Goal: Task Accomplishment & Management: Complete application form

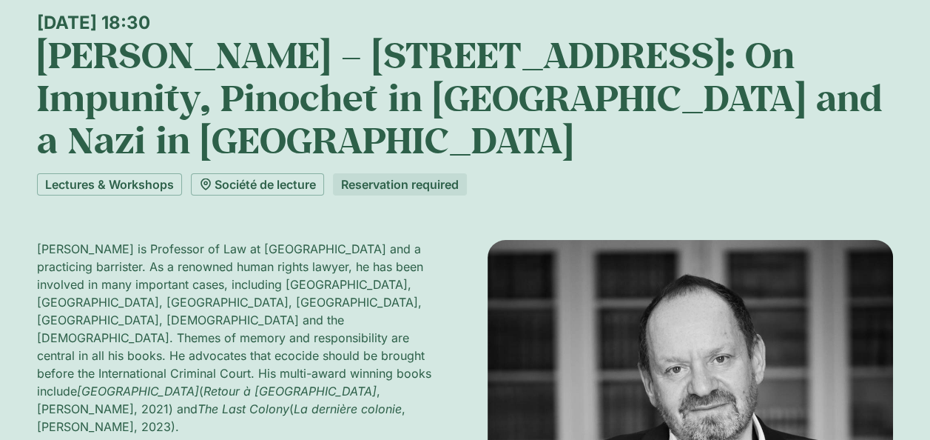
scroll to position [59, 0]
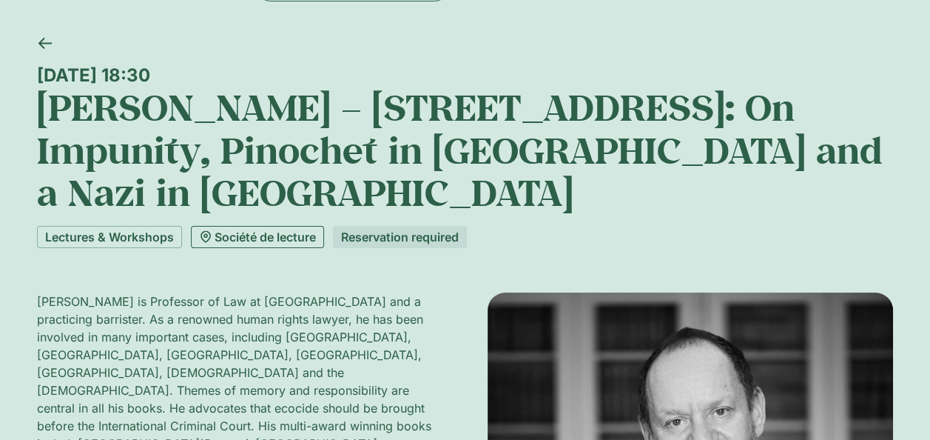
click at [242, 240] on link "Société de lecture" at bounding box center [257, 237] width 133 height 22
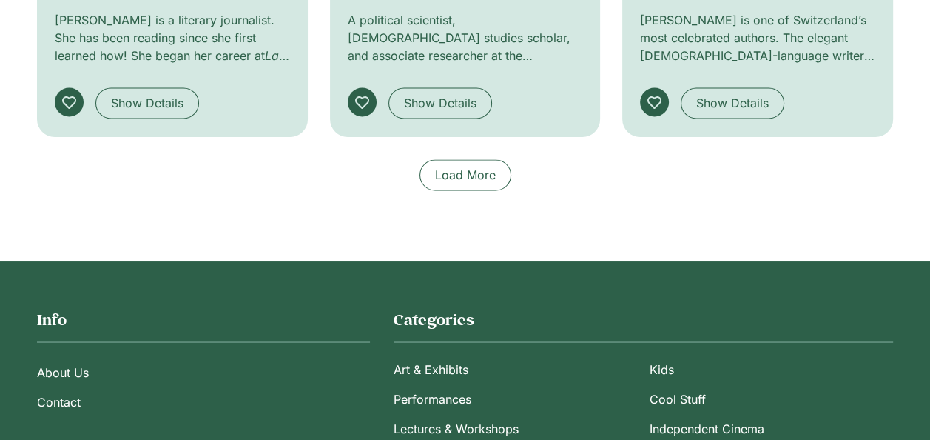
scroll to position [2102, 0]
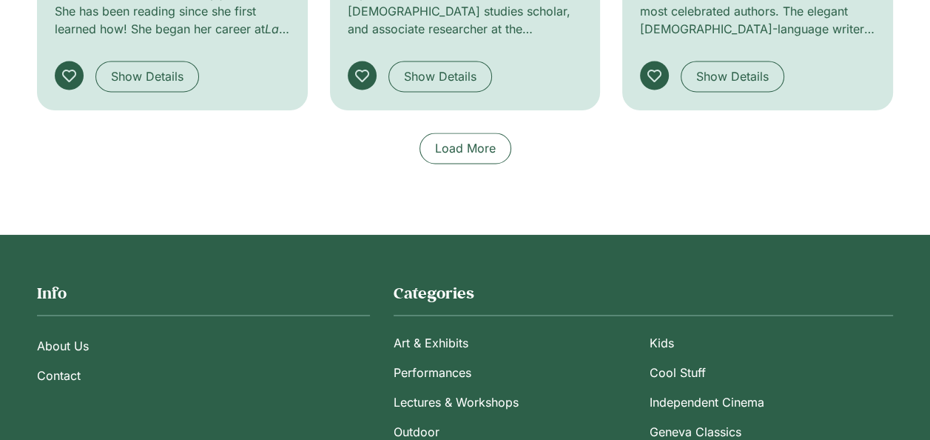
click at [447, 144] on span "Load More" at bounding box center [465, 148] width 61 height 18
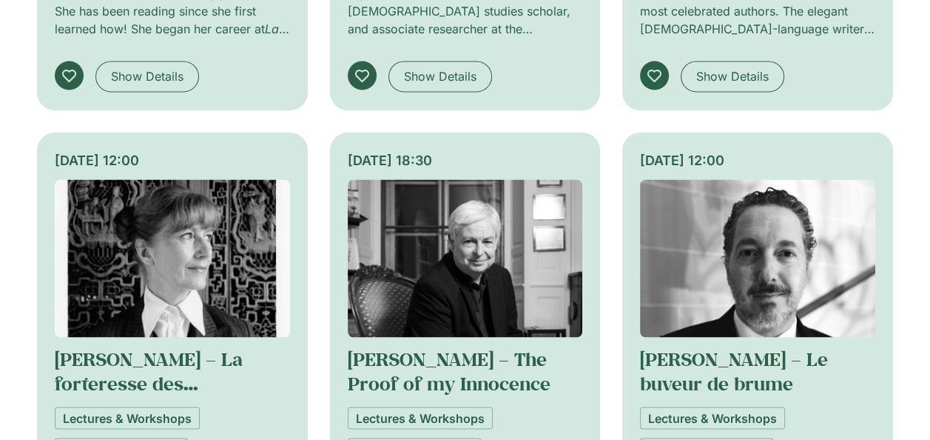
click at [324, 332] on div "6 September – 11 october Chess Workshop Kids Lectures & Workshops Société de le…" at bounding box center [465, 121] width 856 height 1927
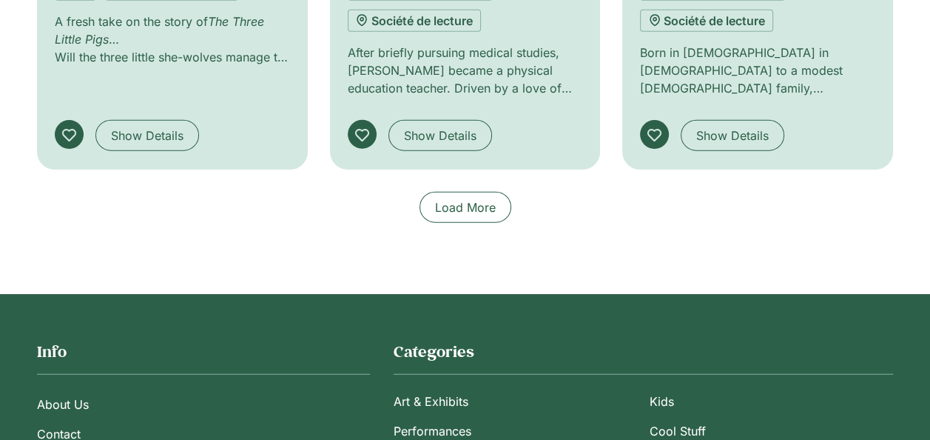
scroll to position [3020, 0]
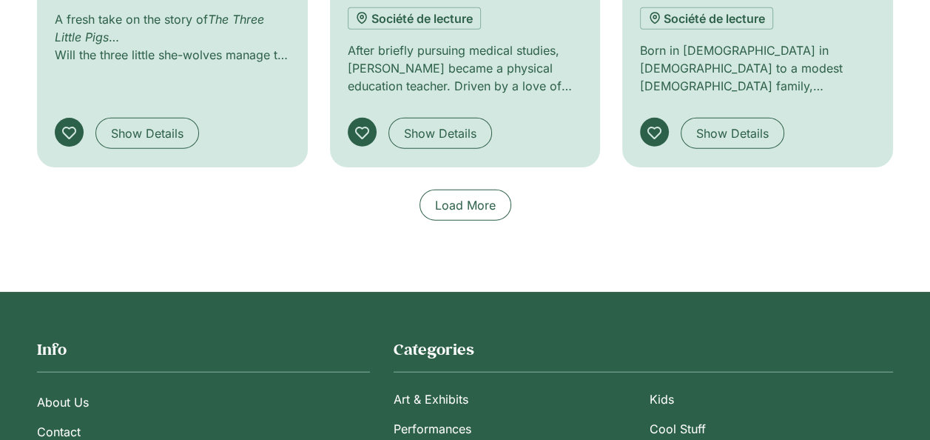
click at [494, 210] on span "Load More" at bounding box center [465, 205] width 61 height 18
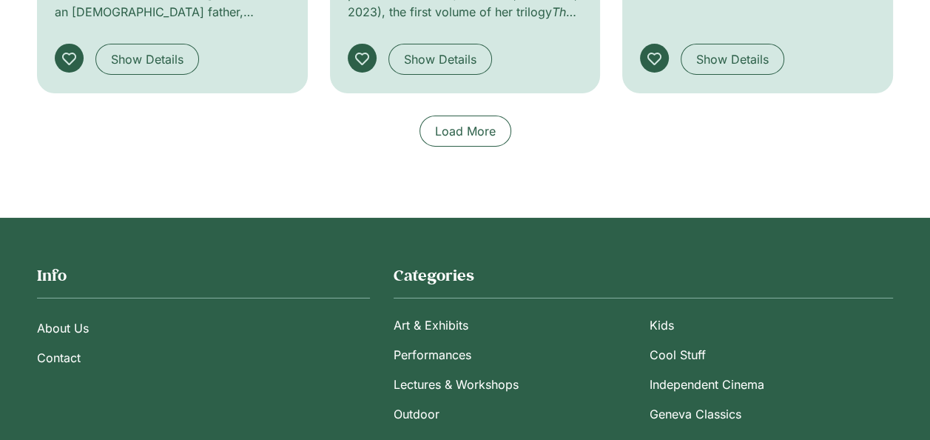
scroll to position [4086, 0]
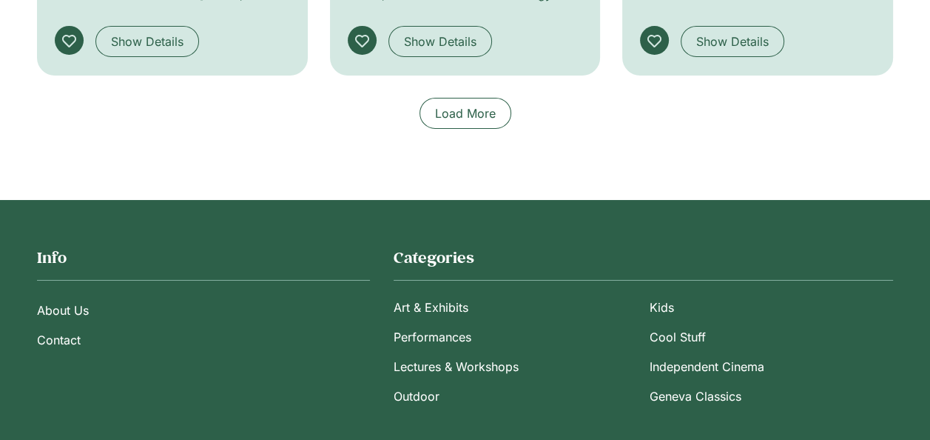
click at [468, 122] on span "Load More" at bounding box center [465, 113] width 61 height 18
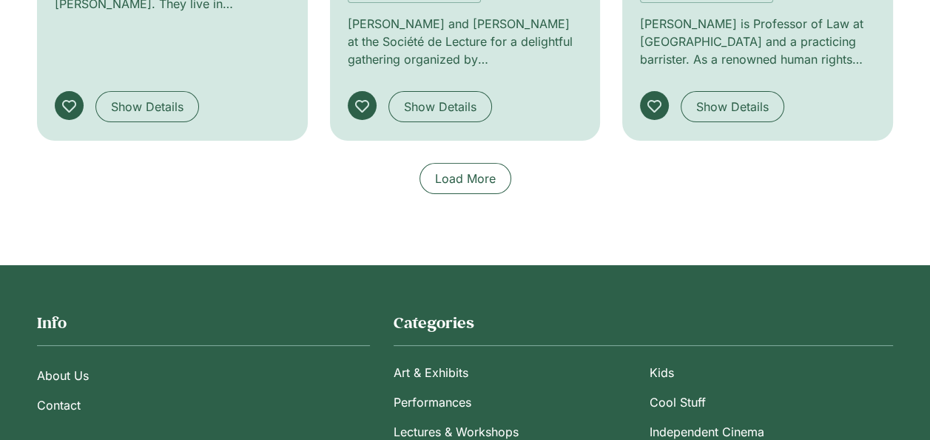
scroll to position [5004, 0]
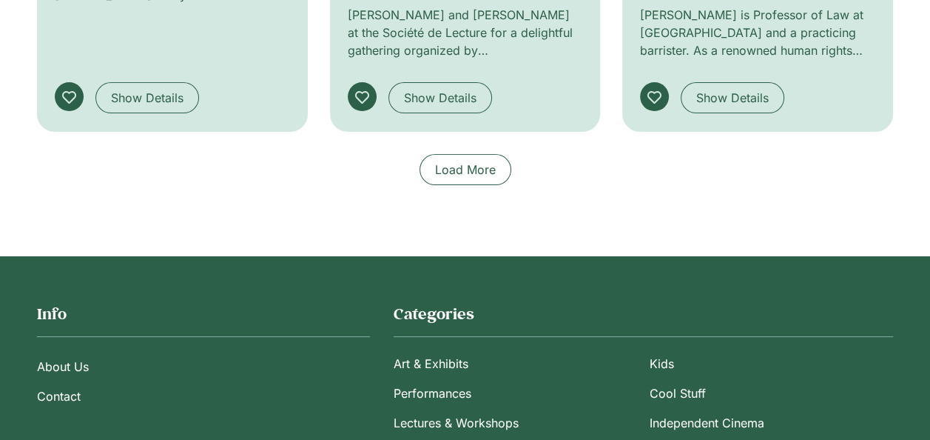
click at [464, 185] on link "Load More" at bounding box center [466, 169] width 92 height 31
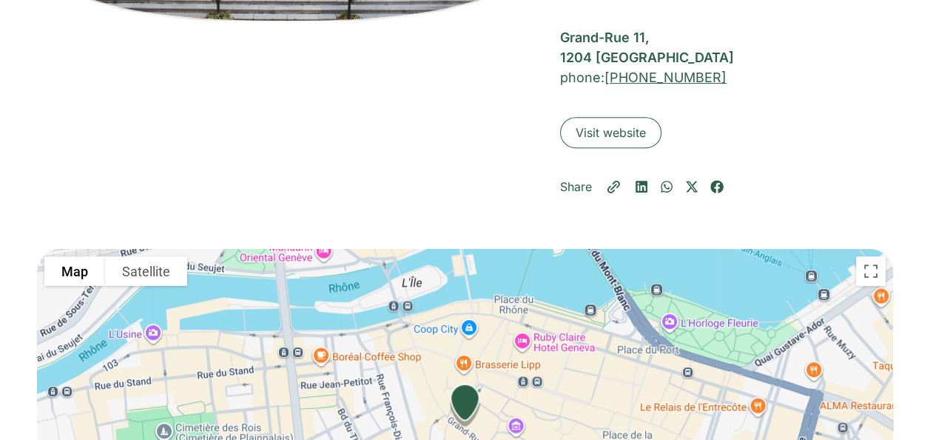
scroll to position [0, 0]
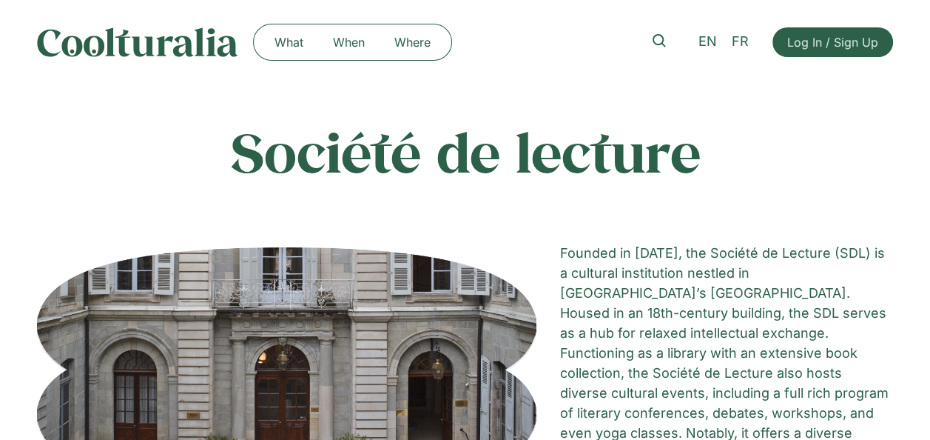
click at [218, 51] on img at bounding box center [137, 42] width 201 height 30
click at [165, 47] on img at bounding box center [137, 42] width 201 height 30
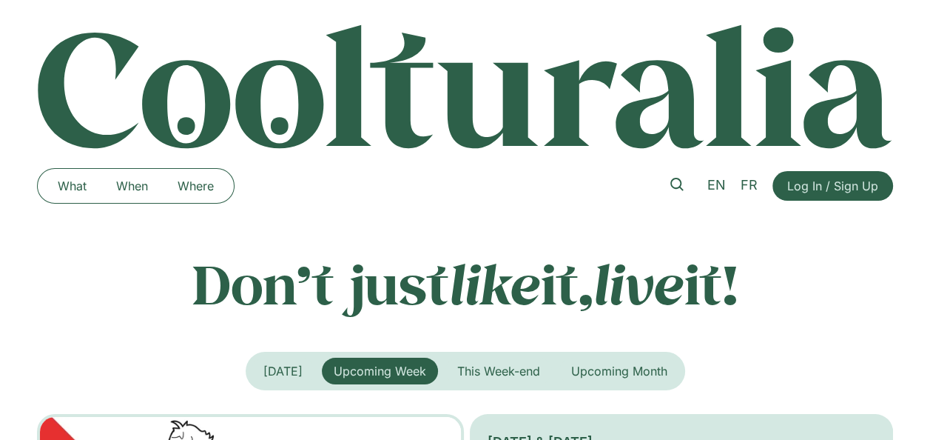
click at [836, 192] on span "Log In / Sign Up" at bounding box center [833, 186] width 91 height 18
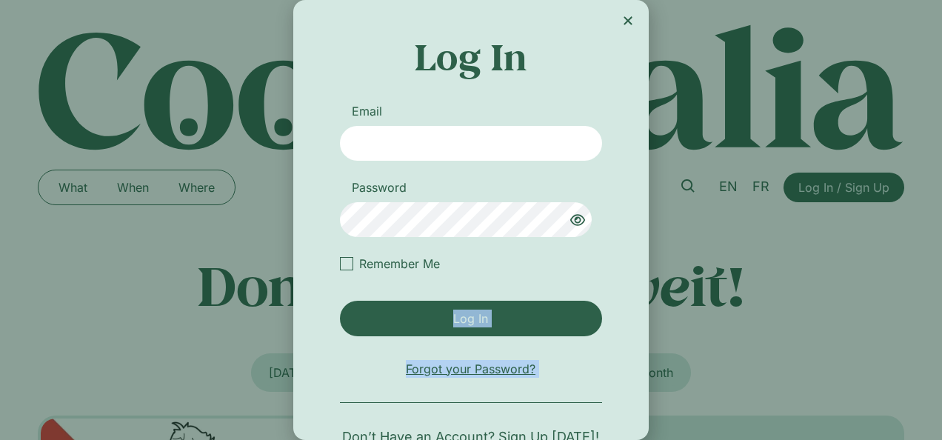
drag, startPoint x: 649, startPoint y: 265, endPoint x: 617, endPoint y: 413, distance: 151.4
click at [617, 413] on div "Log In Email Password Remember Me Log In Forgot your Password? Don’t Have an Ac…" at bounding box center [471, 220] width 942 height 440
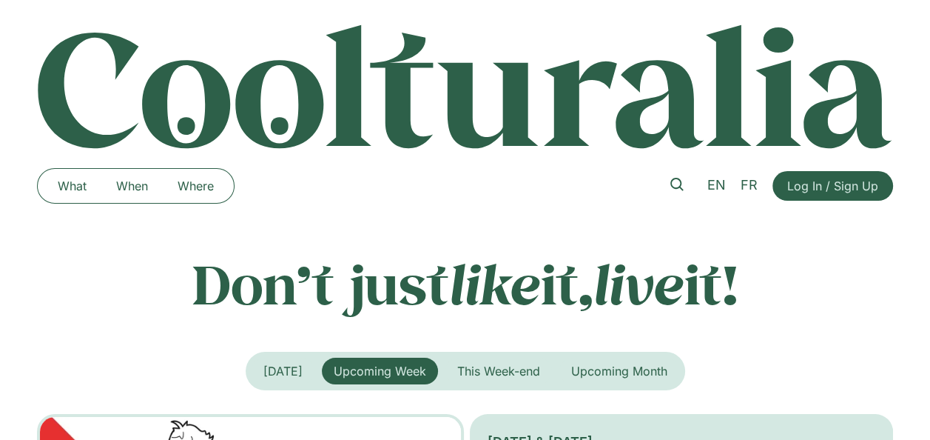
click at [850, 164] on div "What When Where What When Where EN FR Log In / Sign Up" at bounding box center [465, 189] width 856 height 78
click at [853, 187] on span "Log In / Sign Up" at bounding box center [833, 186] width 91 height 18
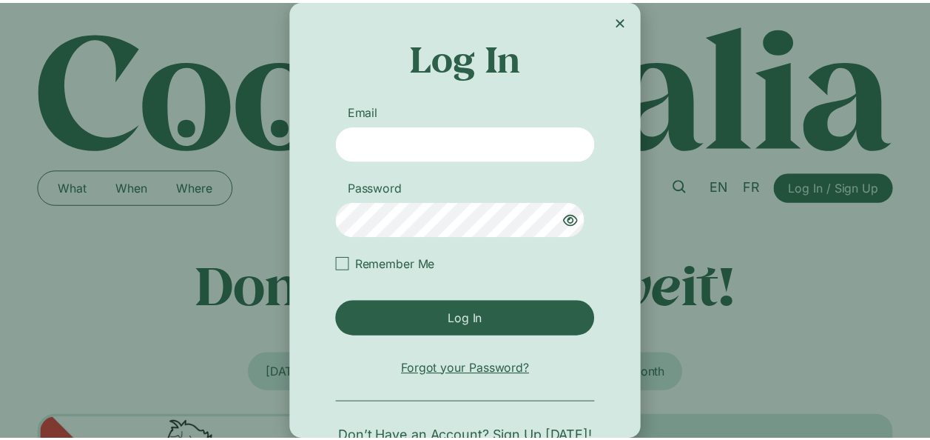
scroll to position [41, 0]
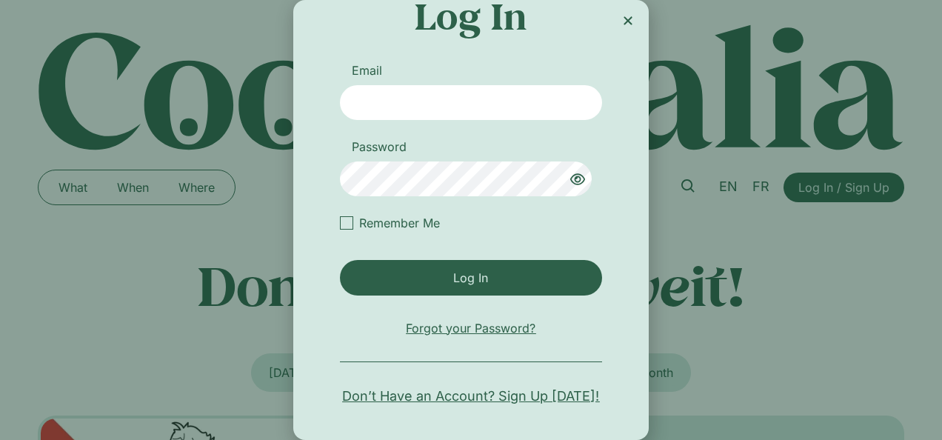
click at [557, 389] on span "Don’t Have an Account? Sign Up [DATE]!" at bounding box center [470, 396] width 257 height 20
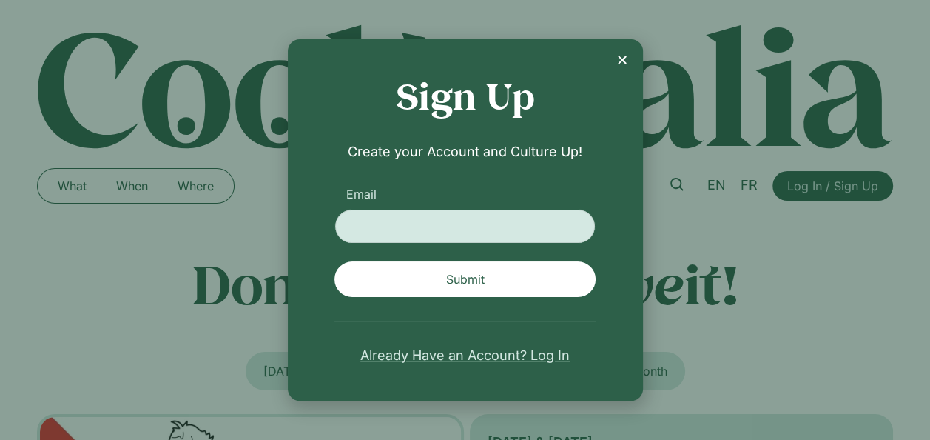
click at [415, 212] on input "Email" at bounding box center [465, 226] width 261 height 35
click at [415, 224] on input "Email" at bounding box center [465, 226] width 261 height 35
type input "**********"
click at [557, 229] on input "**********" at bounding box center [465, 226] width 261 height 35
type input "**********"
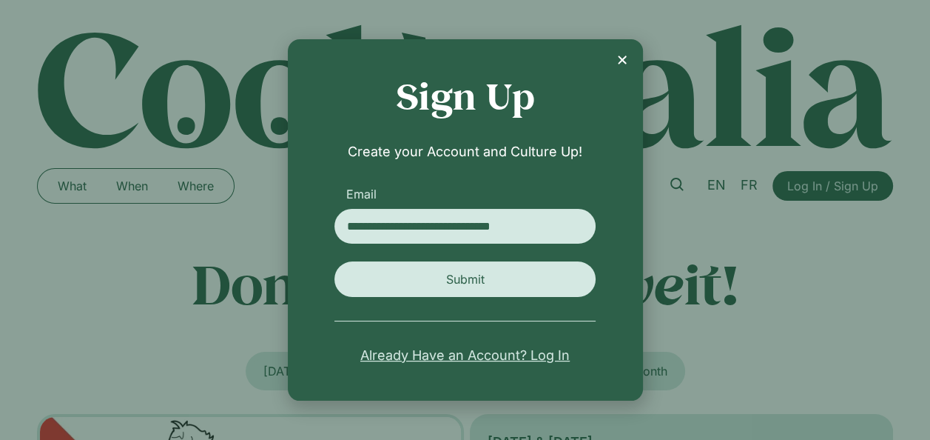
click at [469, 278] on span "Submit" at bounding box center [465, 279] width 38 height 18
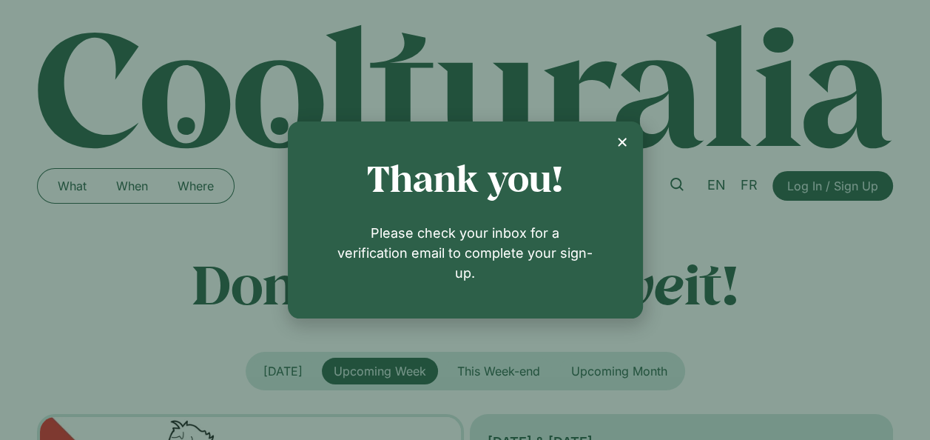
click at [623, 148] on icon "Close" at bounding box center [623, 142] width 12 height 12
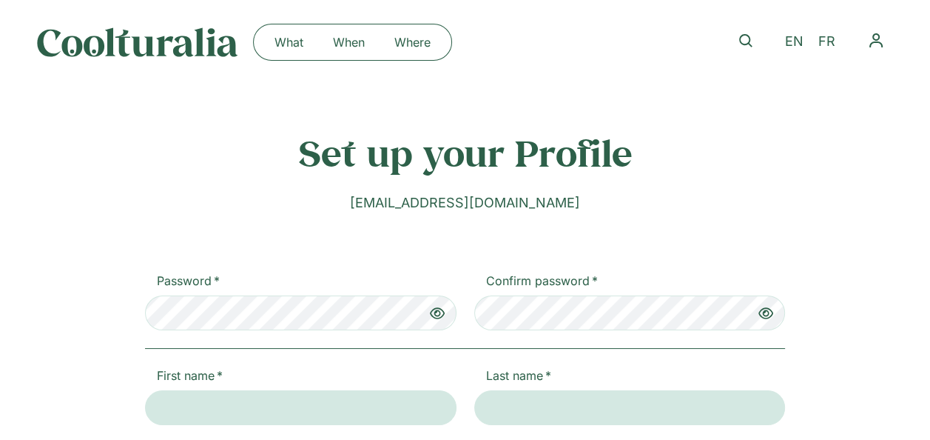
click at [446, 310] on div "New Form" at bounding box center [438, 313] width 36 height 36
click at [243, 417] on input "First name" at bounding box center [301, 407] width 312 height 35
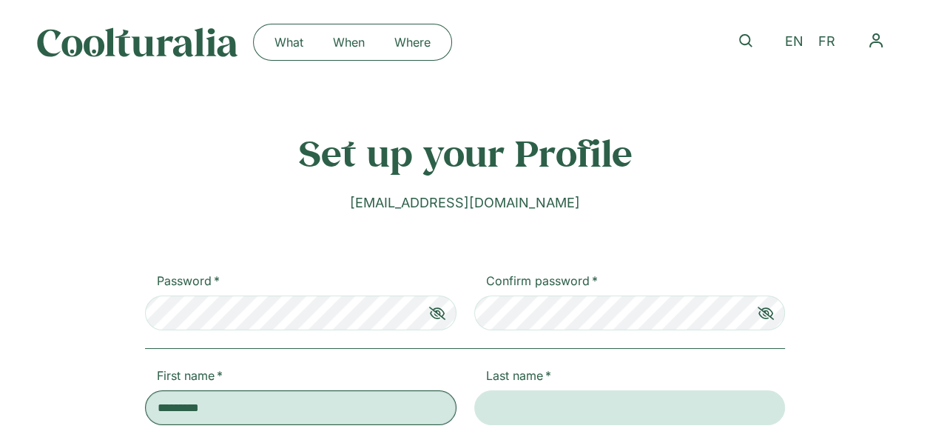
type input "*********"
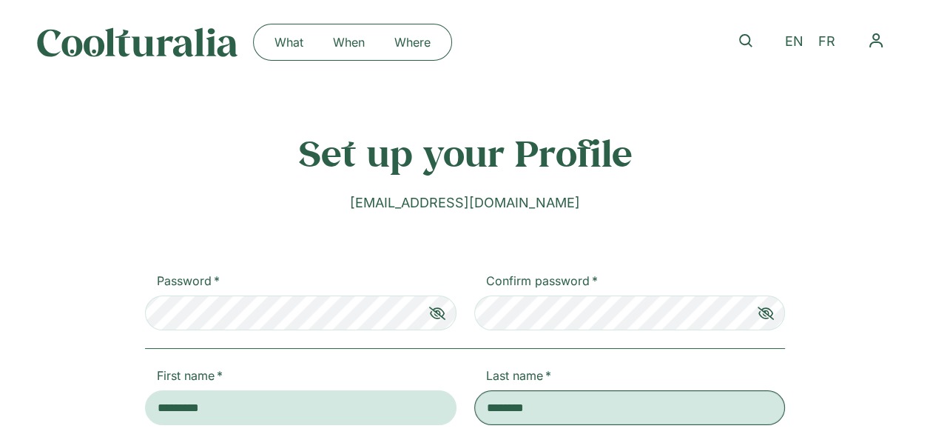
type input "********"
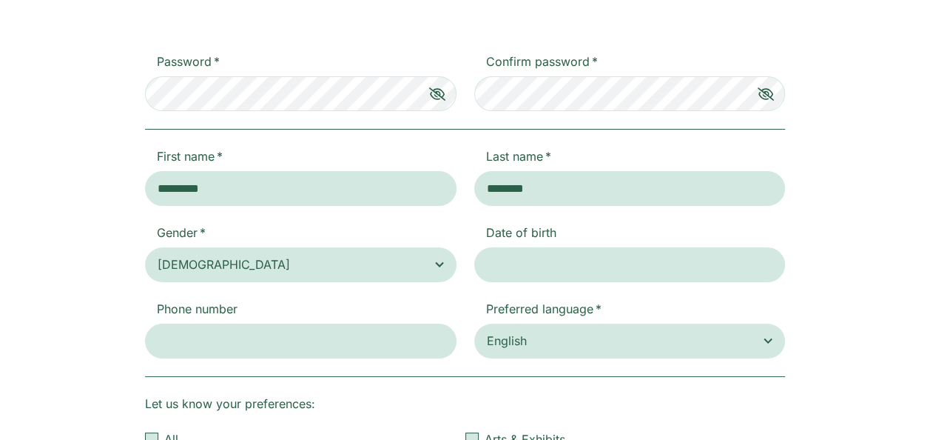
scroll to position [266, 0]
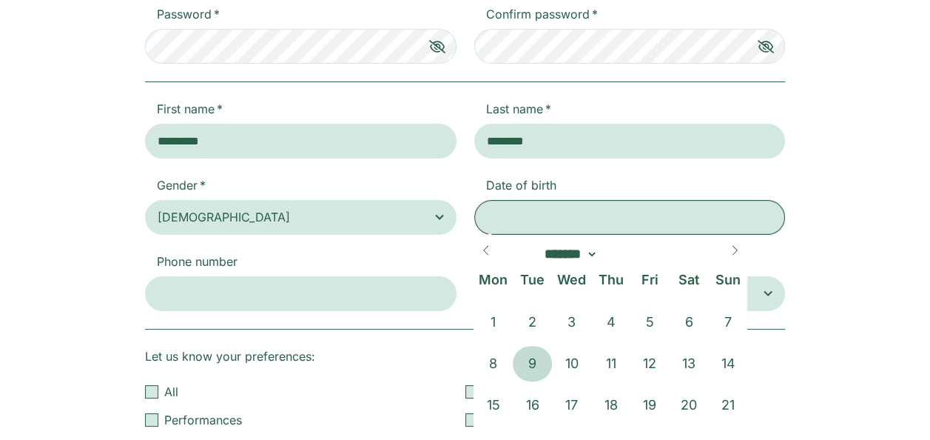
click at [578, 217] on input "Date of birth" at bounding box center [630, 217] width 312 height 35
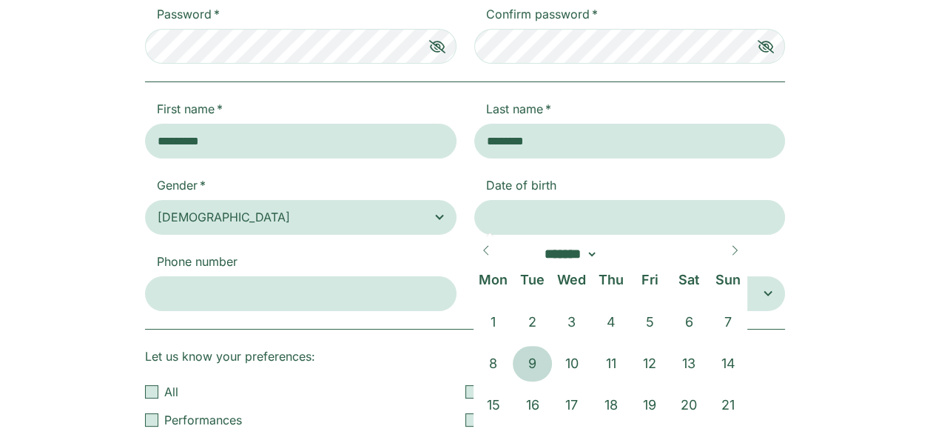
click at [671, 262] on div "Mon Tue Wed Thu Fri Sat Sun" at bounding box center [611, 279] width 274 height 37
click at [672, 252] on input "****" at bounding box center [642, 254] width 89 height 20
type input "****"
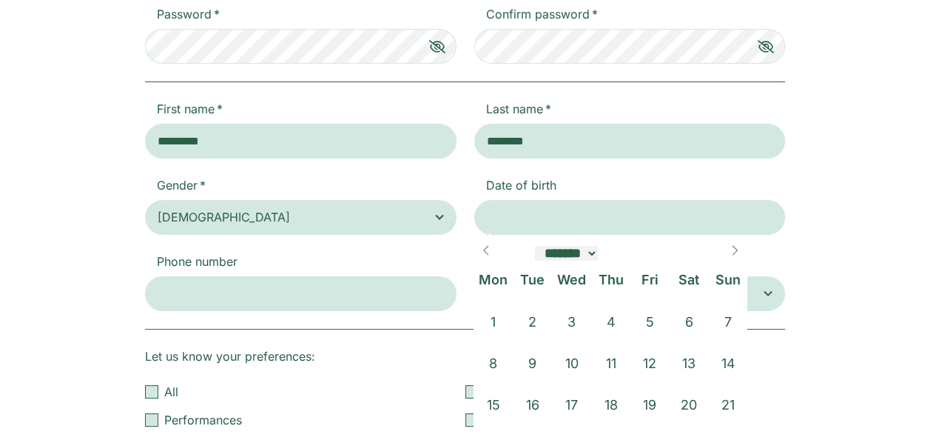
click at [570, 259] on select "******* ******** ***** ***** *** **** **** ****** ********* ******* ******** **…" at bounding box center [567, 253] width 64 height 15
select select "*"
click at [535, 246] on select "******* ******** ***** ***** *** **** **** ****** ********* ******* ******** **…" at bounding box center [567, 253] width 64 height 15
click at [508, 356] on span "7" at bounding box center [493, 364] width 39 height 36
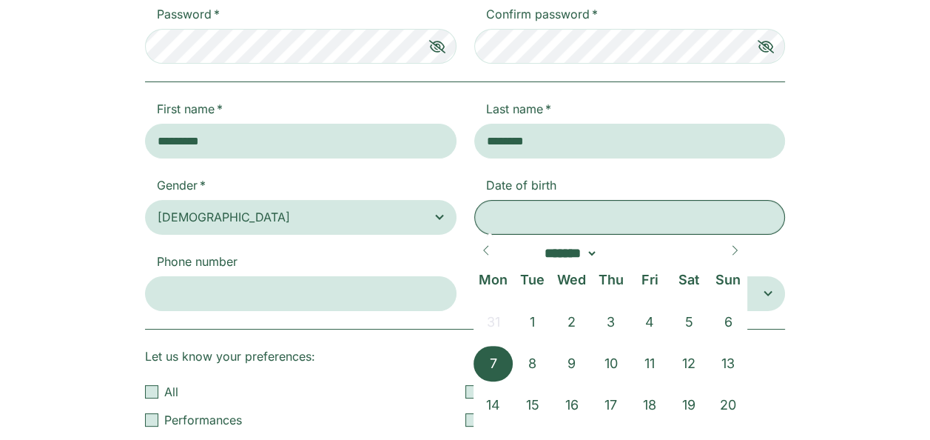
type input "**********"
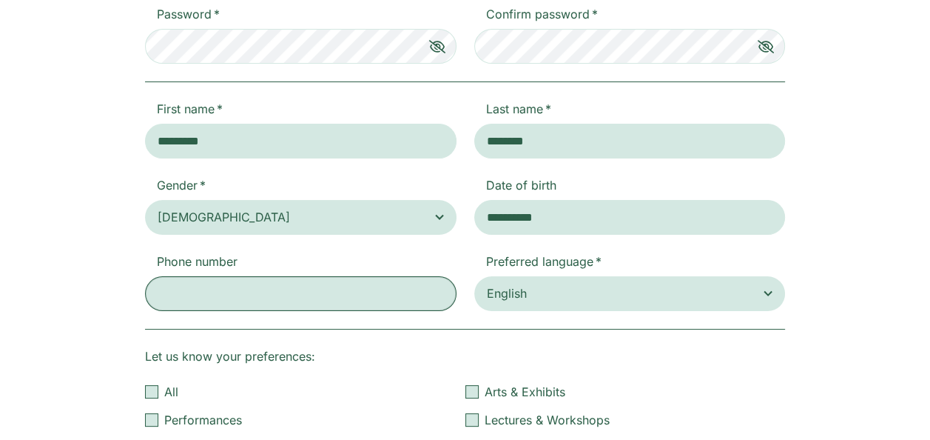
click at [323, 305] on input "Phone number" at bounding box center [301, 293] width 312 height 35
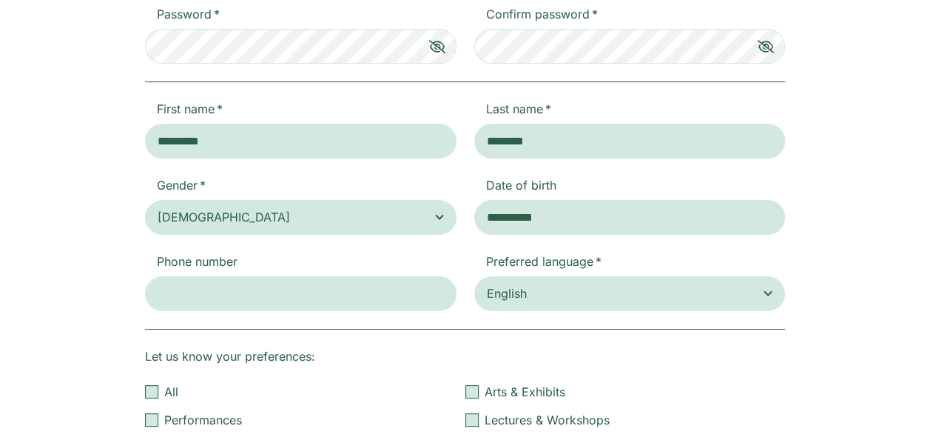
click at [832, 333] on div "**********" at bounding box center [465, 252] width 930 height 868
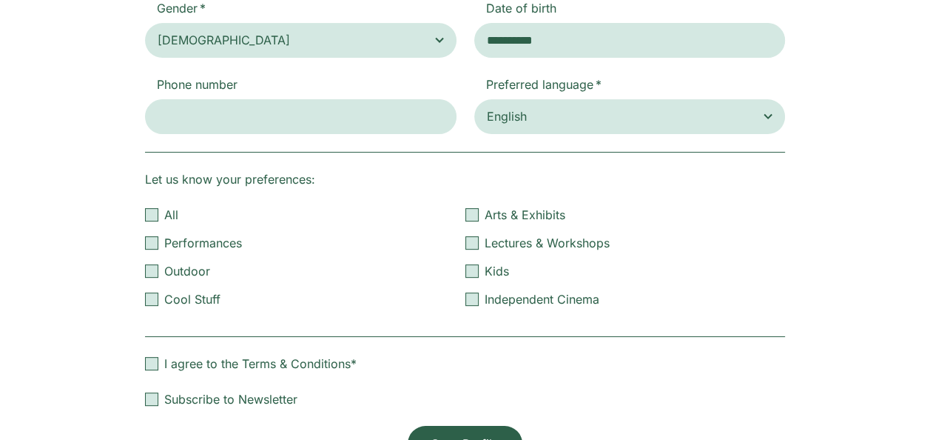
scroll to position [444, 0]
click at [153, 255] on span "Performances" at bounding box center [305, 247] width 321 height 28
click at [152, 213] on div "New Form" at bounding box center [151, 213] width 13 height 13
click at [148, 358] on div "New Form" at bounding box center [151, 362] width 13 height 13
click at [152, 398] on div "New Form" at bounding box center [151, 398] width 13 height 13
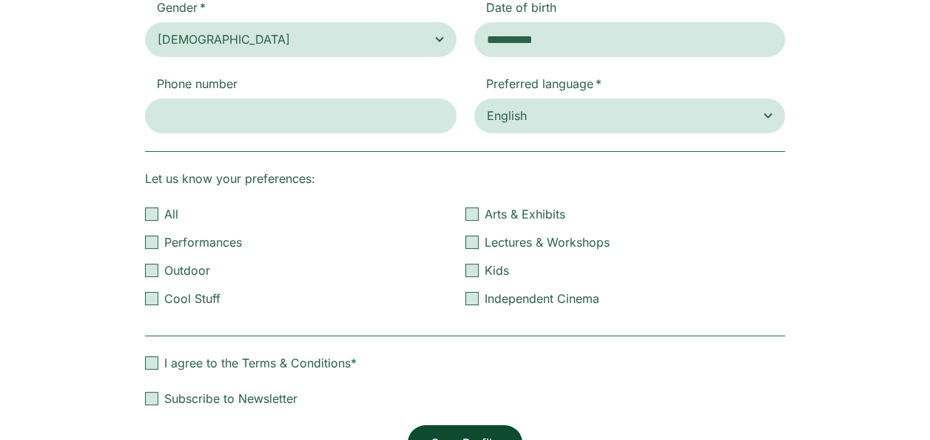
click at [462, 430] on button "Save Profile" at bounding box center [465, 443] width 115 height 36
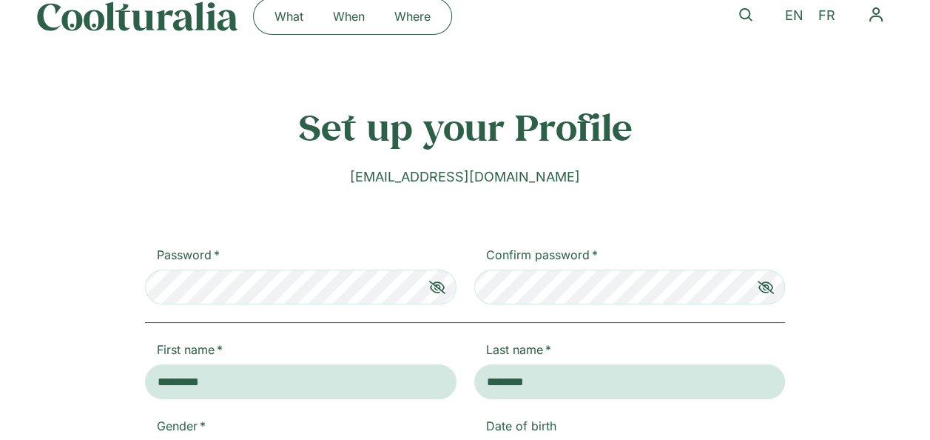
scroll to position [24, 0]
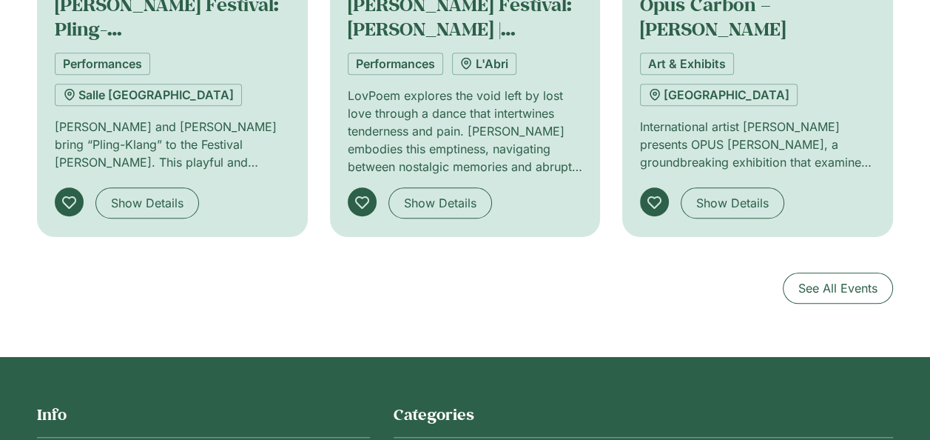
scroll to position [1025, 0]
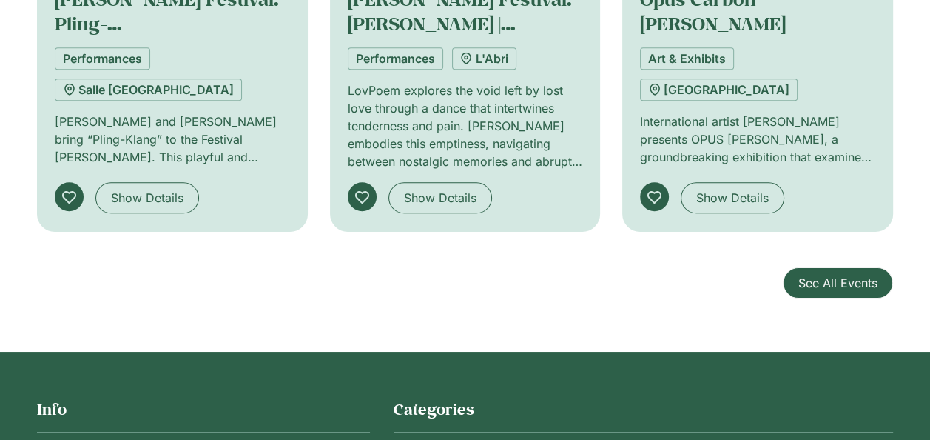
click at [859, 289] on span "See All Events" at bounding box center [838, 283] width 79 height 18
click at [854, 292] on span "See All Events" at bounding box center [838, 283] width 79 height 18
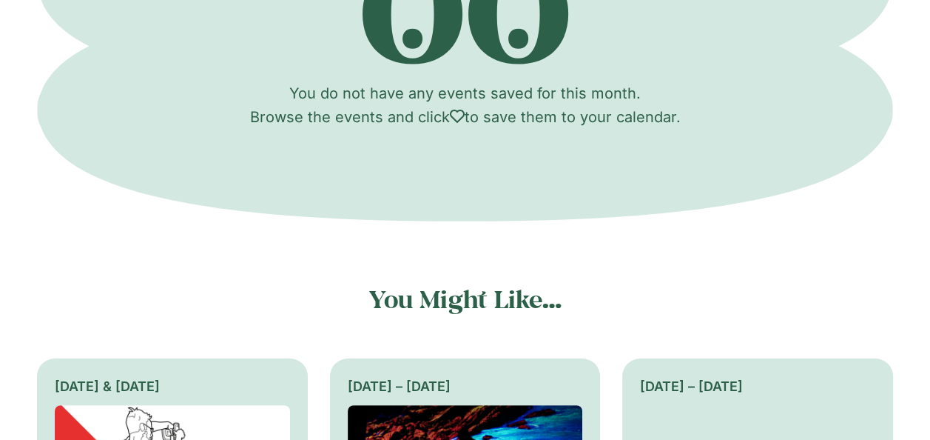
scroll to position [154, 0]
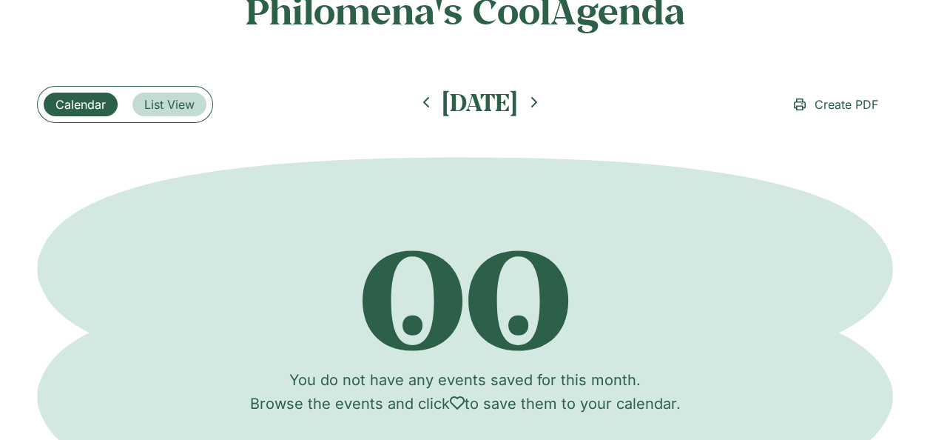
click at [166, 104] on span "List View" at bounding box center [169, 104] width 50 height 18
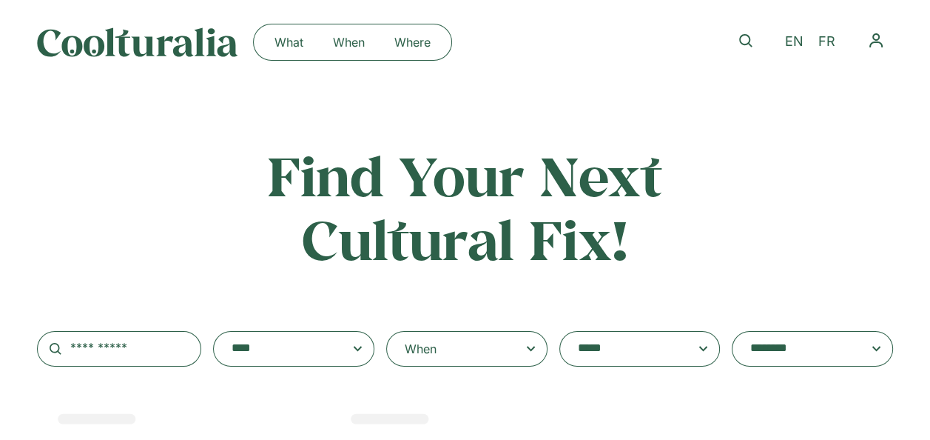
select select
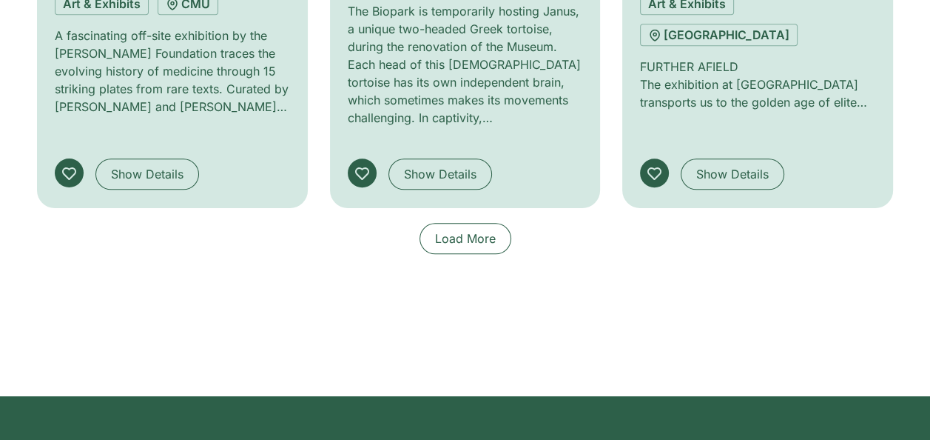
scroll to position [1184, 0]
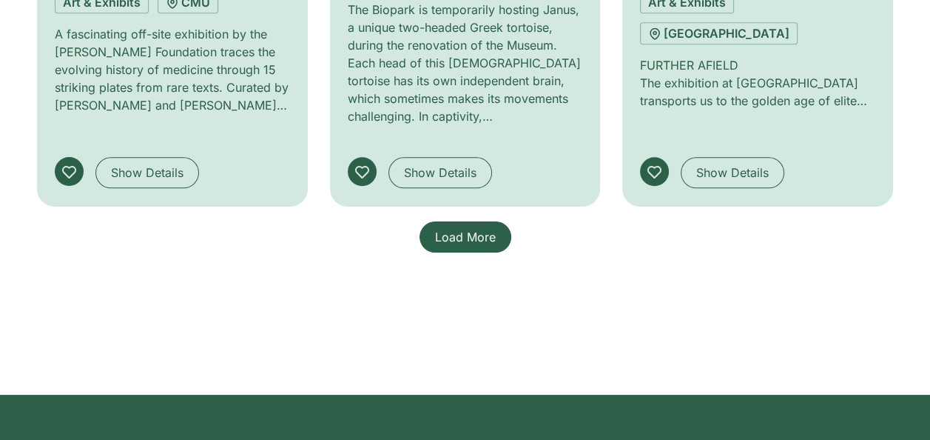
click at [482, 228] on span "Load More" at bounding box center [465, 237] width 61 height 18
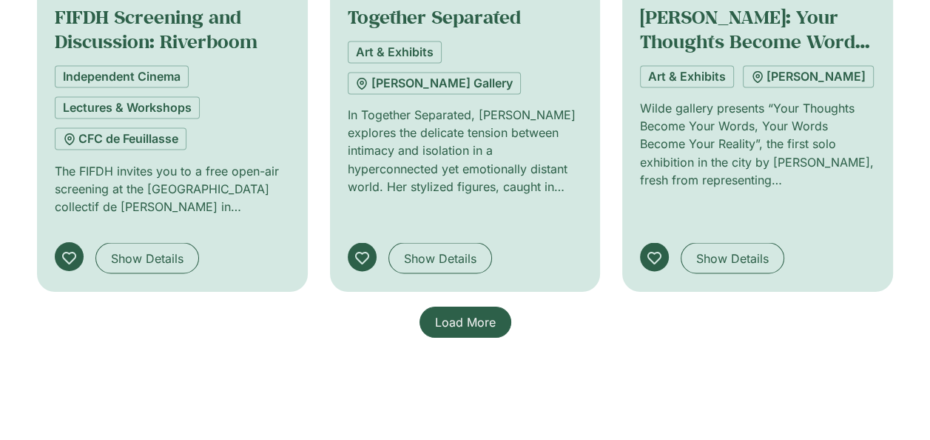
scroll to position [2175, 0]
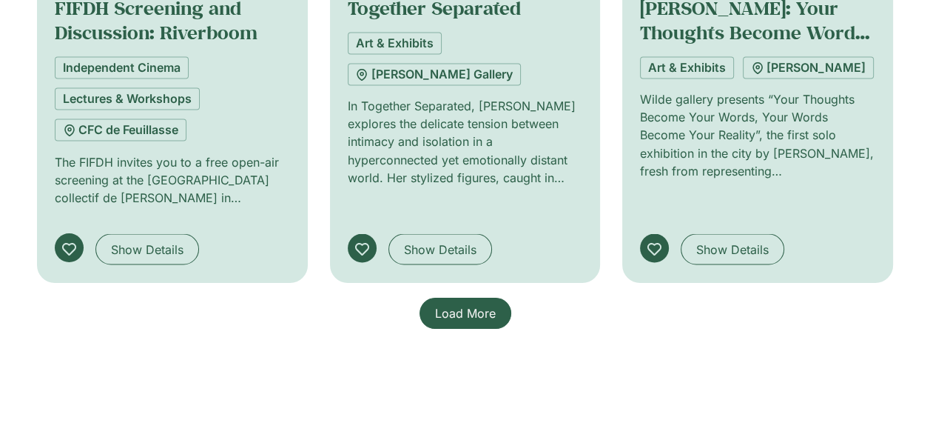
click at [452, 304] on span "Load More" at bounding box center [465, 313] width 61 height 18
